Goal: Information Seeking & Learning: Learn about a topic

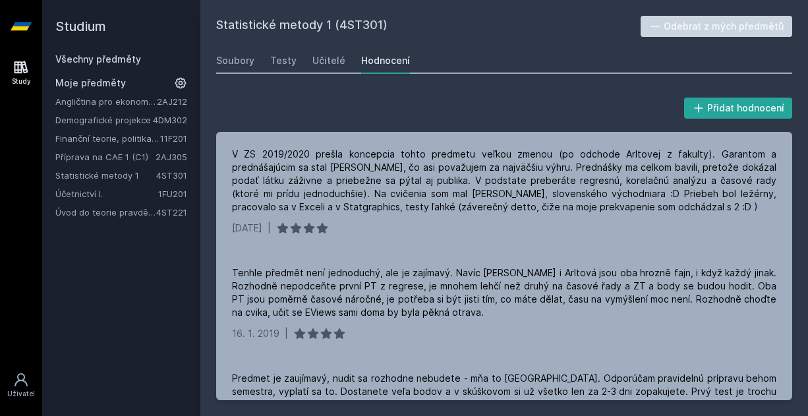
click at [90, 61] on link "Všechny předměty" at bounding box center [98, 58] width 86 height 11
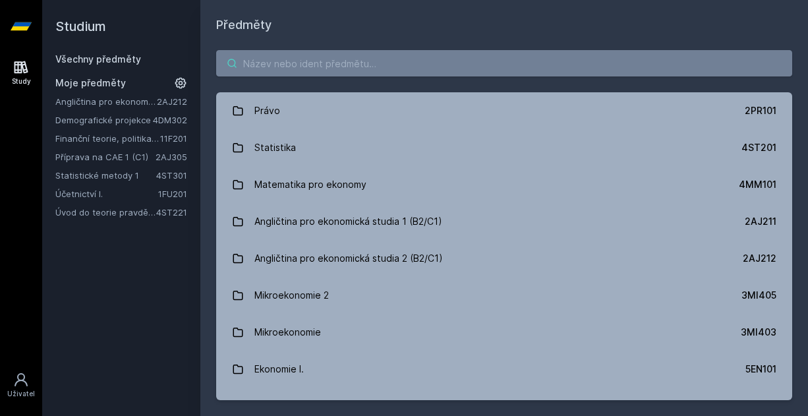
click at [268, 65] on input "search" at bounding box center [504, 63] width 576 height 26
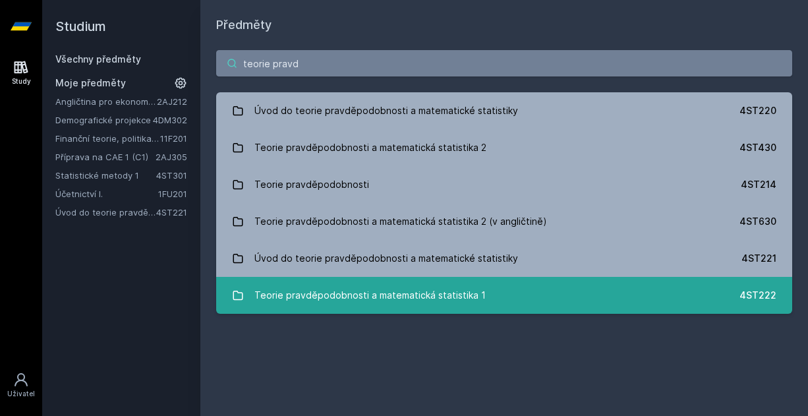
type input "teorie pravd"
click at [474, 308] on div "Teorie pravděpodobnosti a matematická statistika 1" at bounding box center [369, 295] width 231 height 26
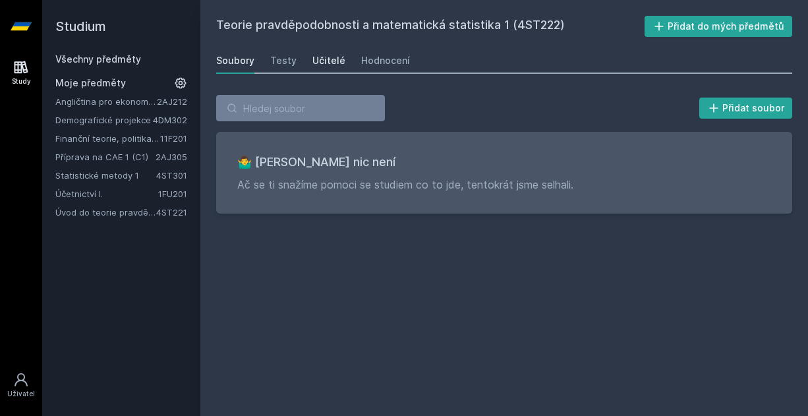
click at [330, 66] on div "Učitelé" at bounding box center [328, 60] width 33 height 13
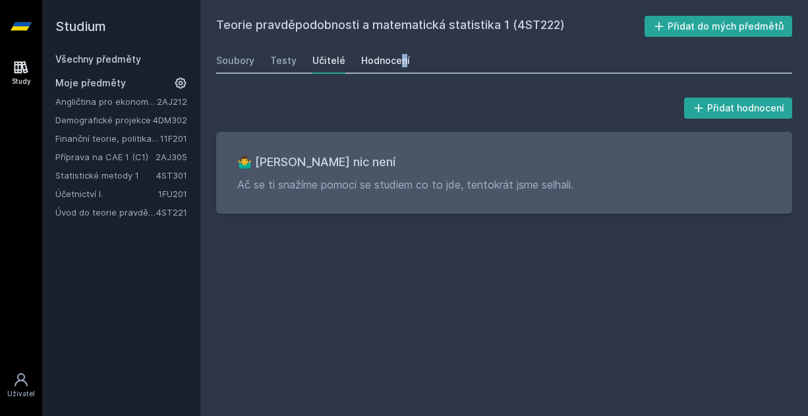
click at [371, 57] on div "Hodnocení" at bounding box center [385, 60] width 49 height 13
